Goal: Task Accomplishment & Management: Manage account settings

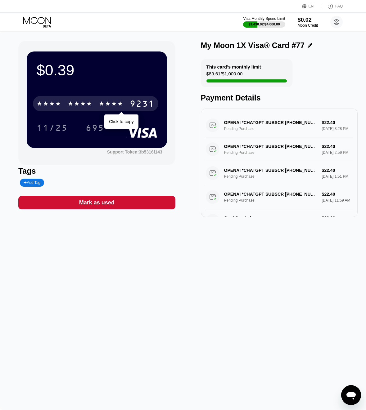
click at [111, 105] on div "* * * *" at bounding box center [111, 105] width 25 height 10
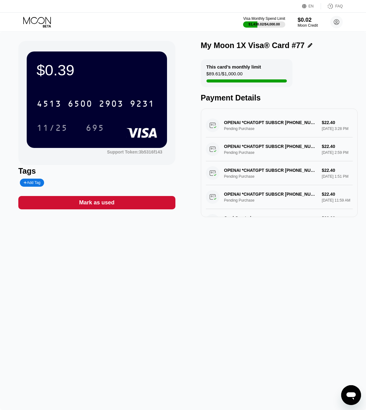
click at [308, 45] on div "My Moon 1X Visa® Card #77" at bounding box center [279, 45] width 157 height 9
click at [308, 46] on icon at bounding box center [310, 45] width 5 height 5
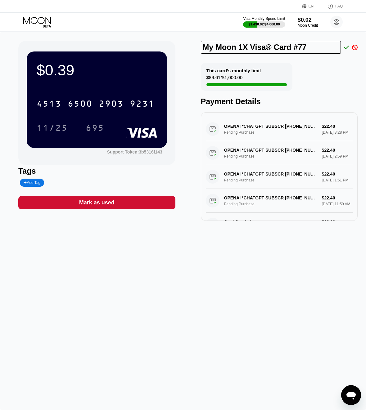
drag, startPoint x: 326, startPoint y: 50, endPoint x: 198, endPoint y: 38, distance: 128.5
click at [201, 41] on input "My Moon 1X Visa® Card #77" at bounding box center [271, 47] width 140 height 13
click at [252, 42] on input "Text input field" at bounding box center [271, 47] width 140 height 13
paste input "[PERSON_NAME]"
type input "[PERSON_NAME]"
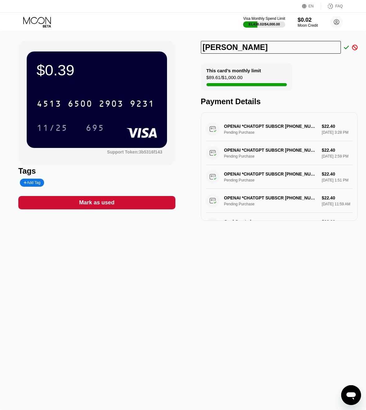
click at [293, 73] on div "This card’s monthly limit $89.61 / $1,000.00 Payment Details" at bounding box center [279, 84] width 157 height 43
click at [325, 91] on div "This card’s monthly limit $89.61 / $1,000.00 Payment Details" at bounding box center [279, 84] width 157 height 43
click at [349, 50] on div "[PERSON_NAME]" at bounding box center [279, 47] width 157 height 13
click at [345, 48] on icon at bounding box center [346, 47] width 5 height 3
click at [346, 44] on div "[PERSON_NAME]" at bounding box center [279, 47] width 157 height 13
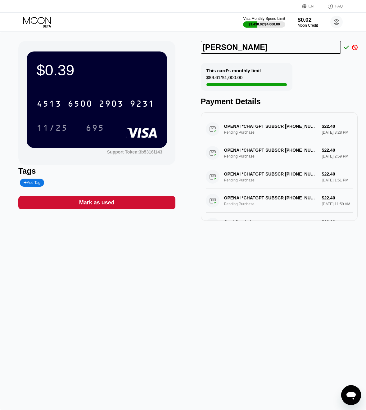
click at [346, 51] on div "[PERSON_NAME]" at bounding box center [279, 47] width 157 height 13
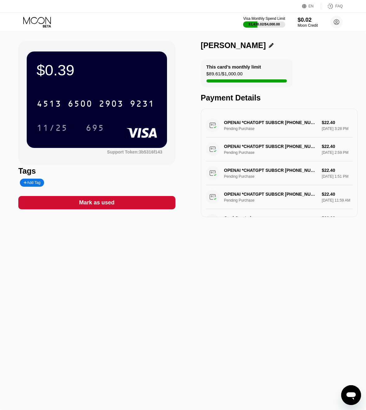
click at [346, 47] on div "[PERSON_NAME]" at bounding box center [279, 45] width 157 height 9
click at [334, 100] on div "Payment Details" at bounding box center [279, 97] width 157 height 9
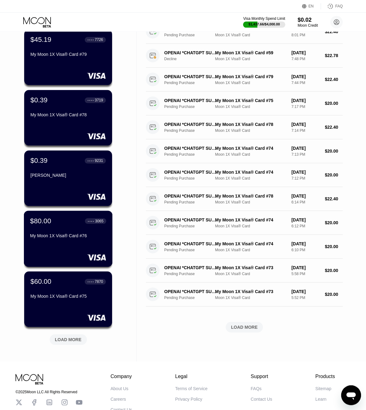
scroll to position [56, 0]
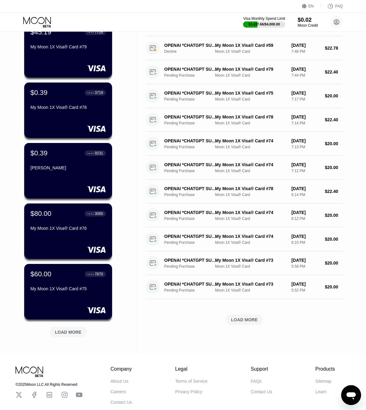
click at [60, 338] on div "$45.19 ● ● ● ● 7726 My Moon 1X Visa® Card #79 $0.39 ● ● ● ● 3719 My Moon 1X Vis…" at bounding box center [68, 179] width 88 height 335
click at [73, 333] on div "LOAD MORE" at bounding box center [68, 333] width 27 height 6
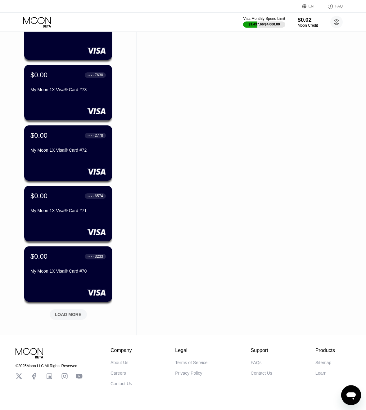
scroll to position [379, 0]
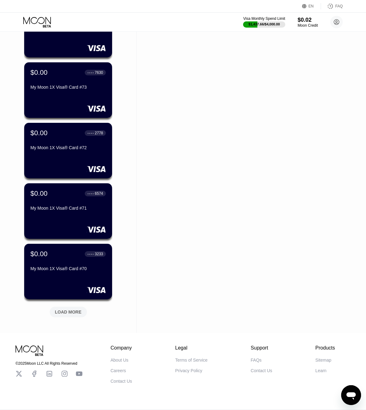
click at [53, 314] on div "LOAD MORE" at bounding box center [68, 312] width 37 height 11
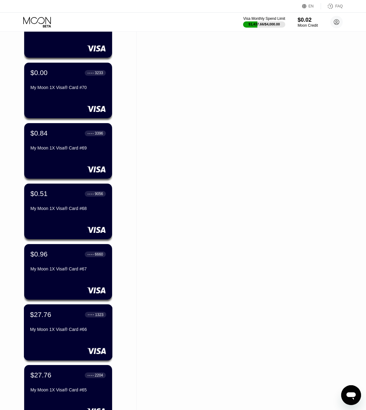
scroll to position [563, 0]
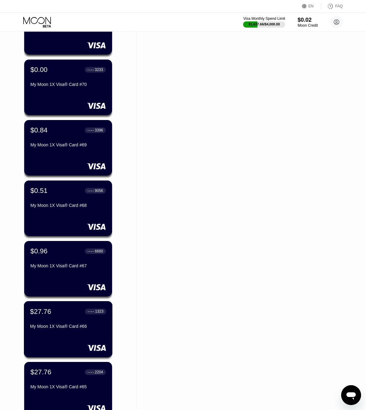
click at [75, 336] on div "$27.76 ● ● ● ● 1323 My Moon 1X Visa® Card #66" at bounding box center [68, 329] width 89 height 56
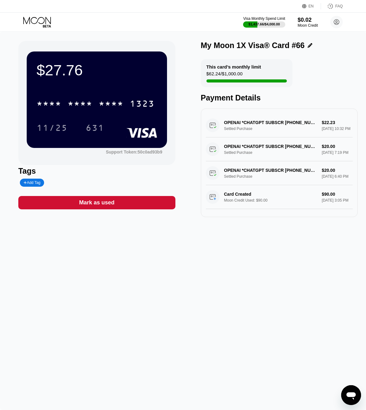
click at [44, 20] on icon at bounding box center [37, 20] width 28 height 7
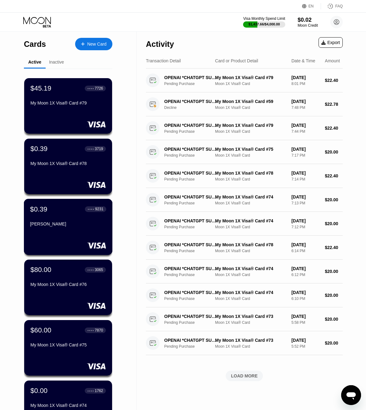
click at [76, 246] on div at bounding box center [68, 245] width 76 height 6
